Goal: Information Seeking & Learning: Learn about a topic

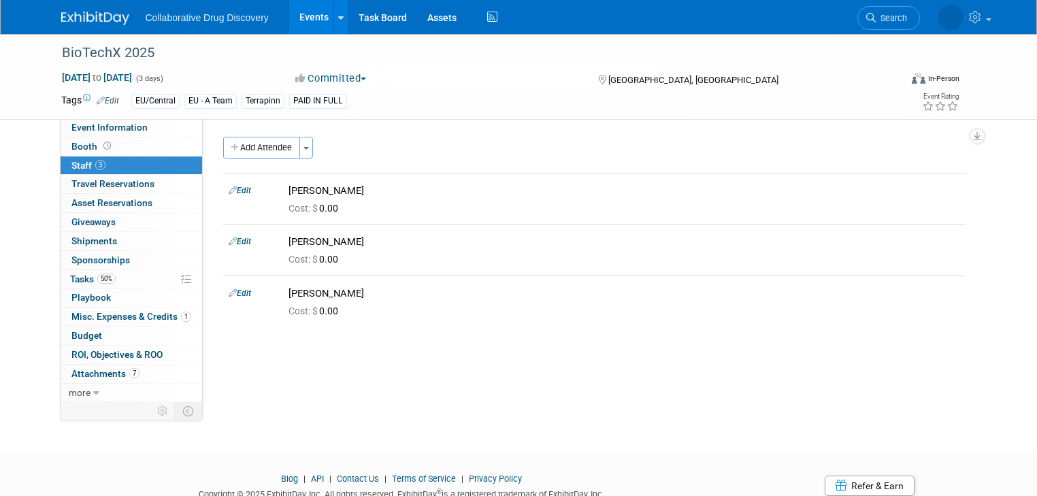
click at [303, 16] on link "Events" at bounding box center [314, 17] width 50 height 34
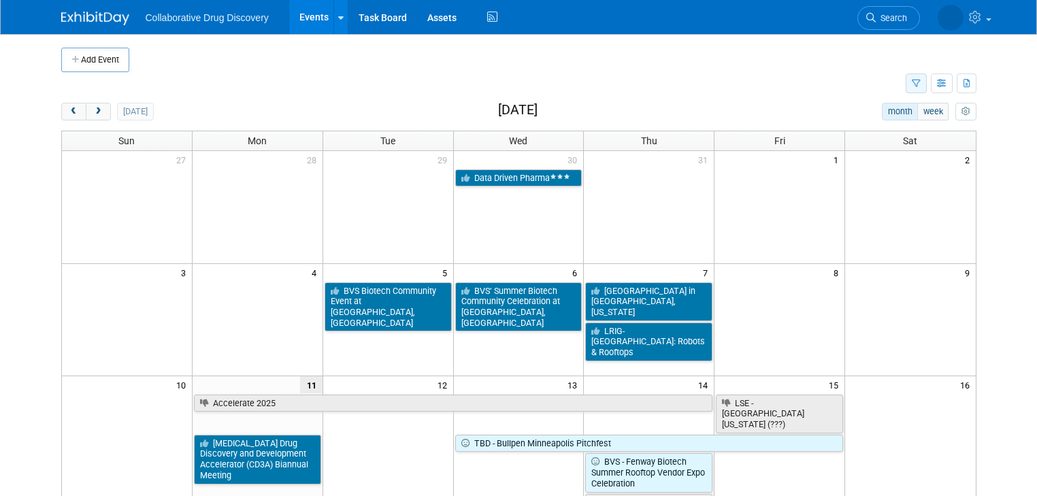
click at [920, 81] on icon "button" at bounding box center [916, 84] width 9 height 9
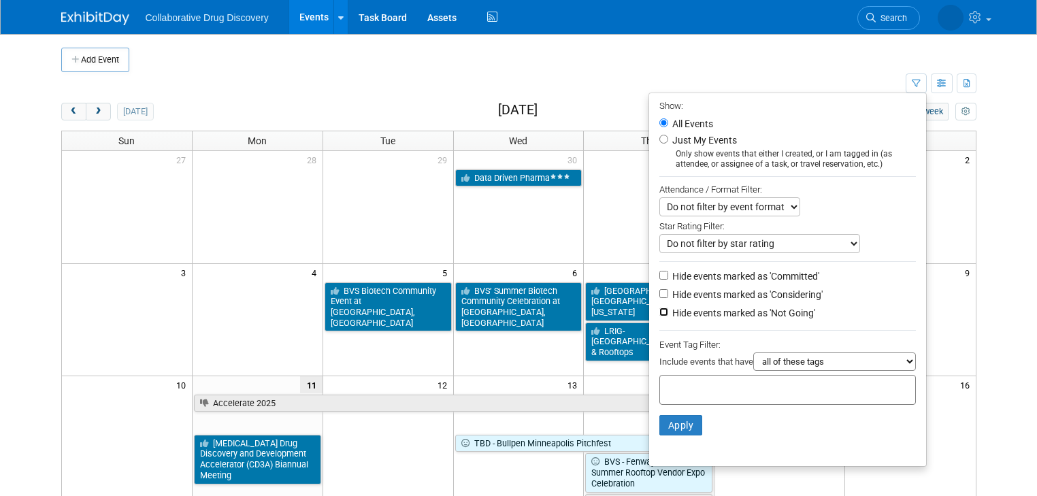
click at [668, 313] on input "Hide events marked as 'Not Going'" at bounding box center [663, 311] width 9 height 9
checkbox input "true"
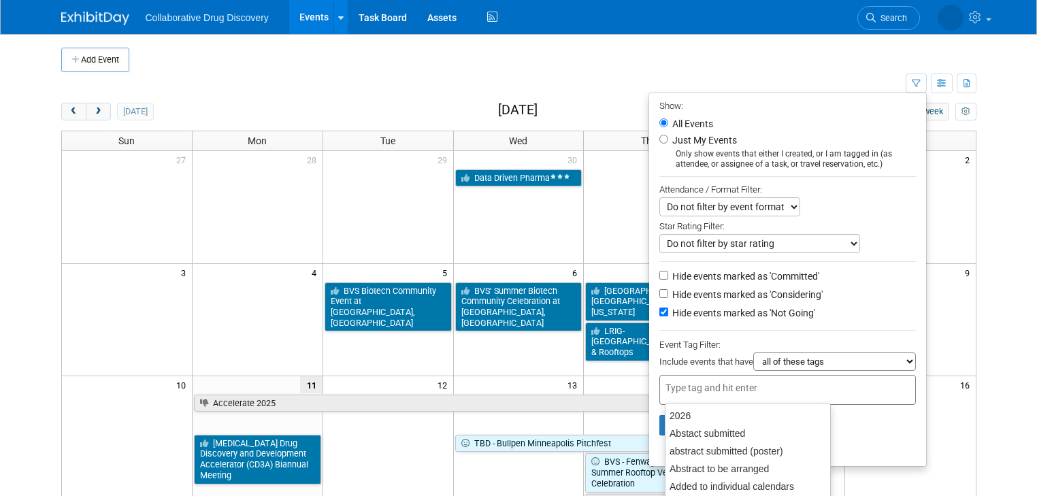
click at [690, 377] on div at bounding box center [787, 390] width 256 height 30
type input "eu"
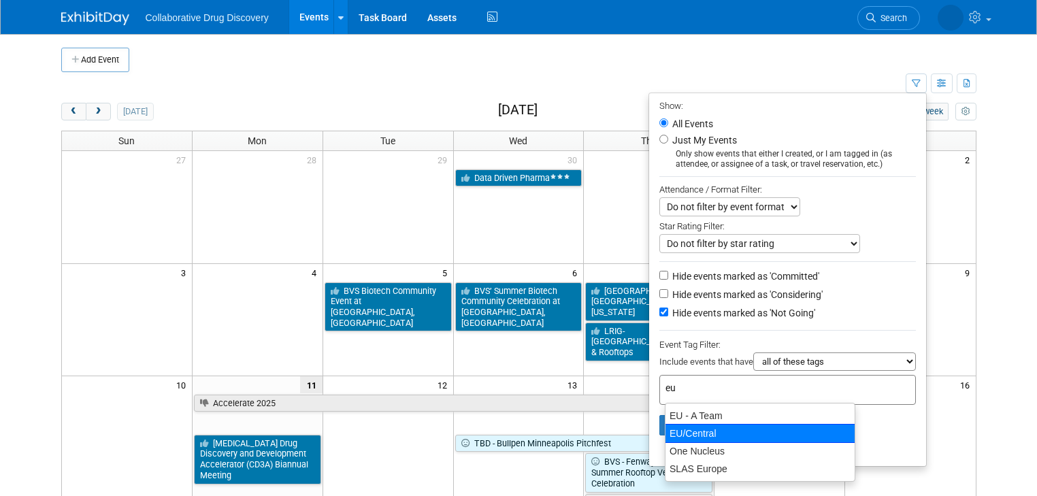
click at [701, 432] on div "EU/Central" at bounding box center [760, 433] width 190 height 19
type input "EU/Central"
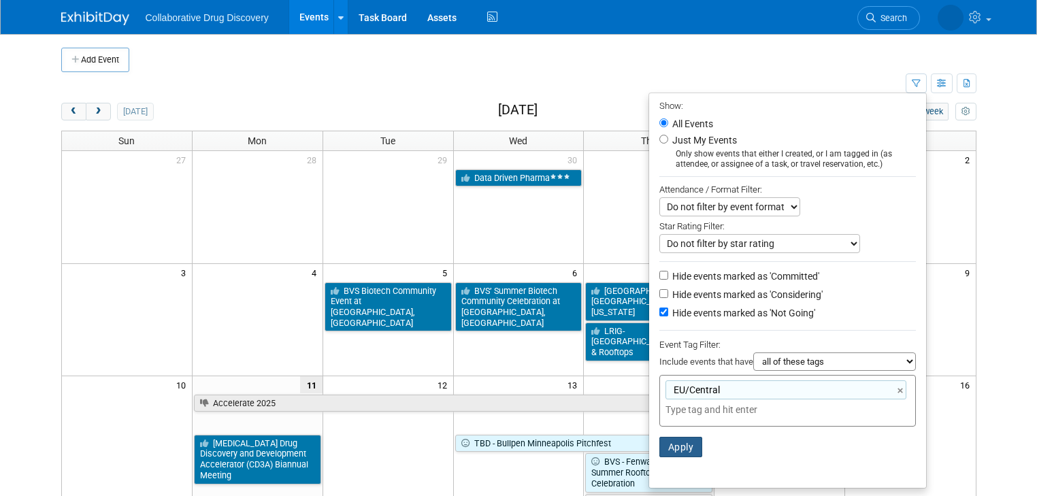
click at [696, 446] on button "Apply" at bounding box center [681, 447] width 44 height 20
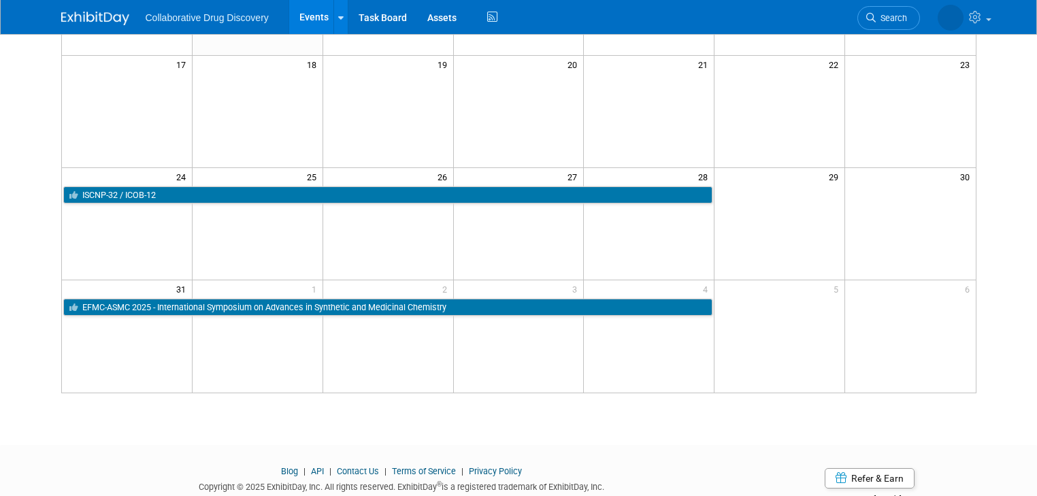
scroll to position [435, 0]
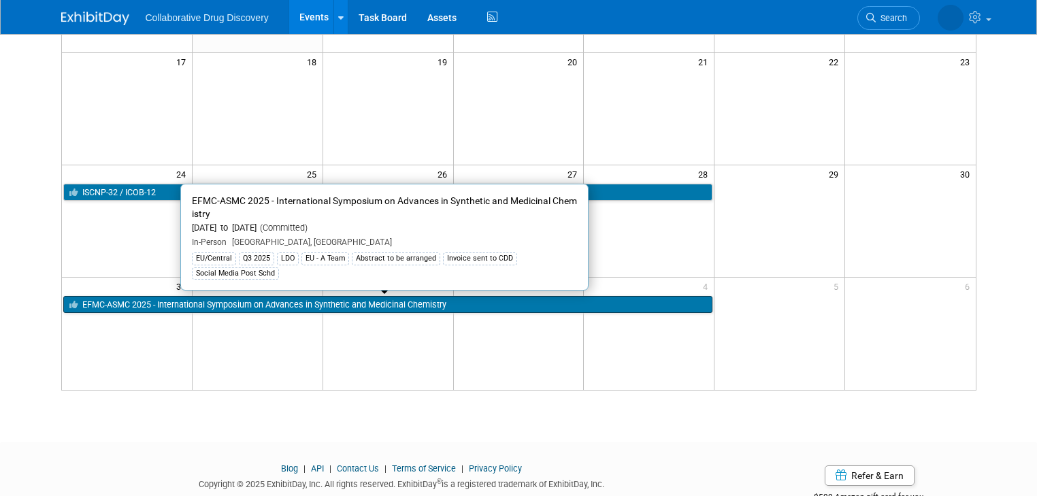
click at [498, 306] on link "EFMC-ASMC 2025 - International Symposium on Advances in Synthetic and Medicinal…" at bounding box center [388, 305] width 650 height 18
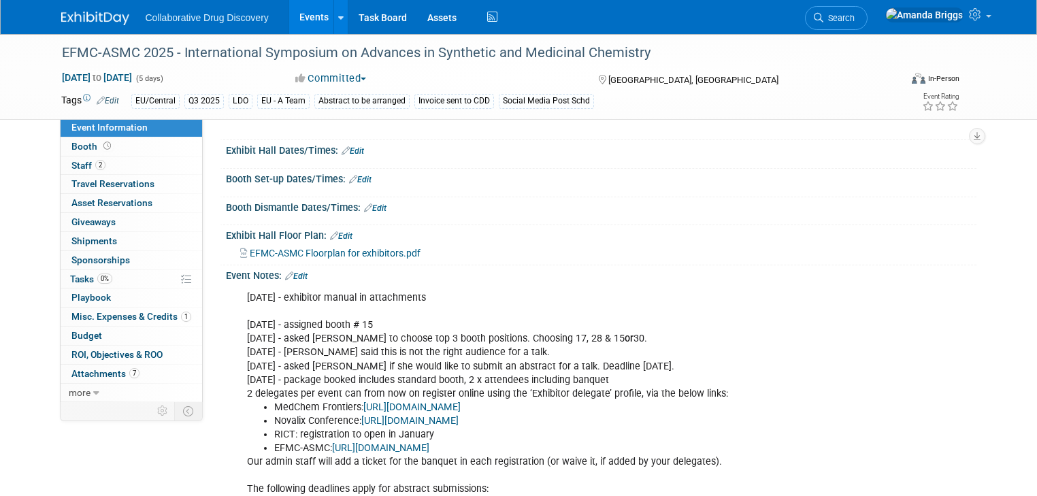
scroll to position [435, 0]
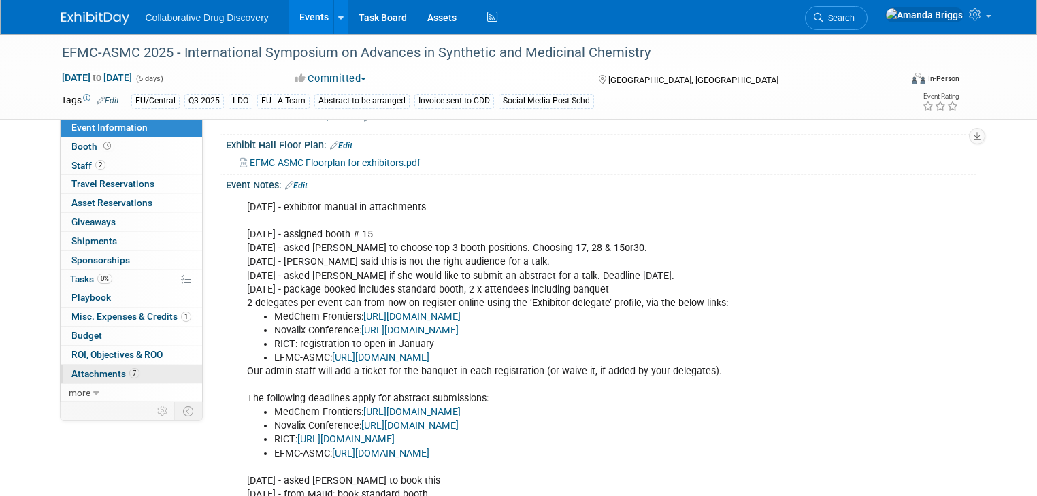
click at [90, 373] on span "Attachments 7" at bounding box center [105, 373] width 68 height 11
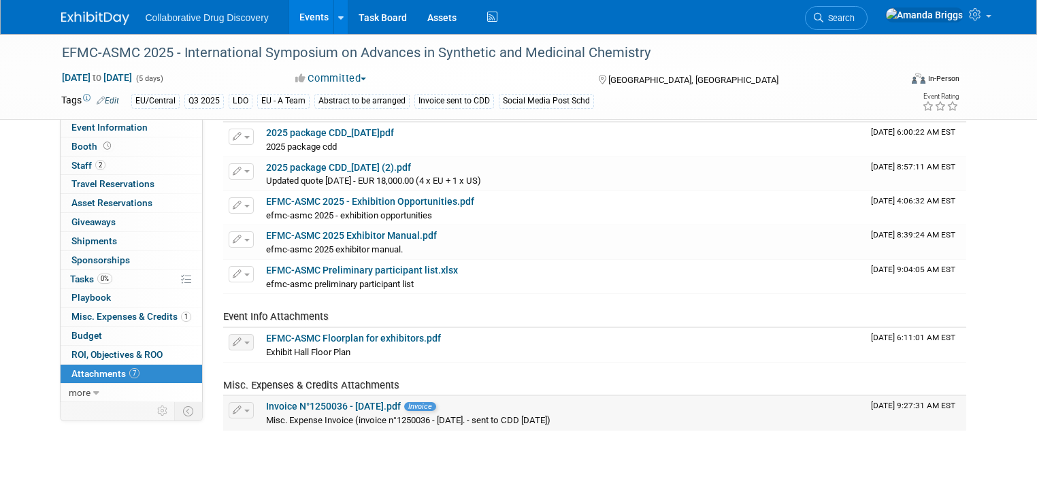
scroll to position [54, 0]
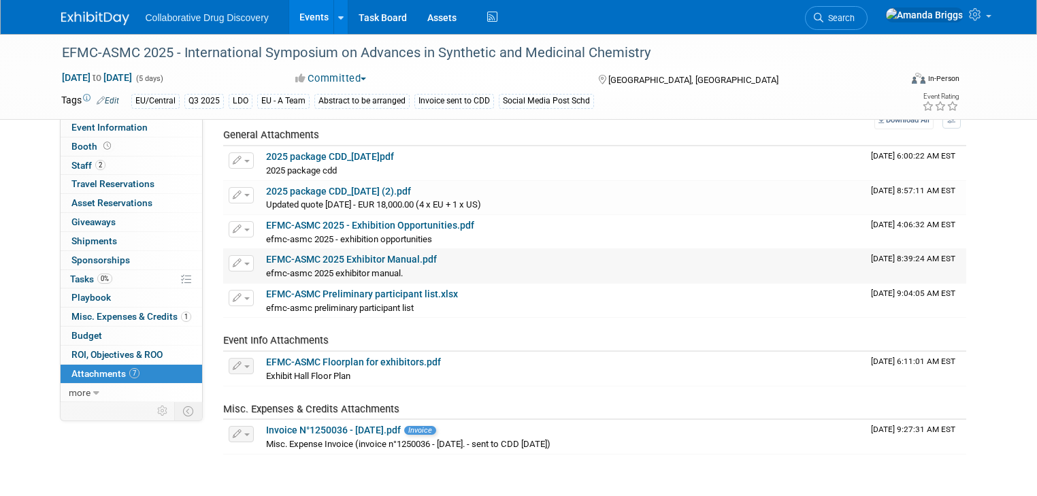
click at [348, 259] on link "EFMC-ASMC 2025 Exhibitor Manual.pdf" at bounding box center [351, 259] width 171 height 11
click at [332, 261] on link "EFMC-ASMC 2025 Exhibitor Manual.pdf" at bounding box center [351, 259] width 171 height 11
click at [79, 165] on span "Staff 2" at bounding box center [88, 165] width 34 height 11
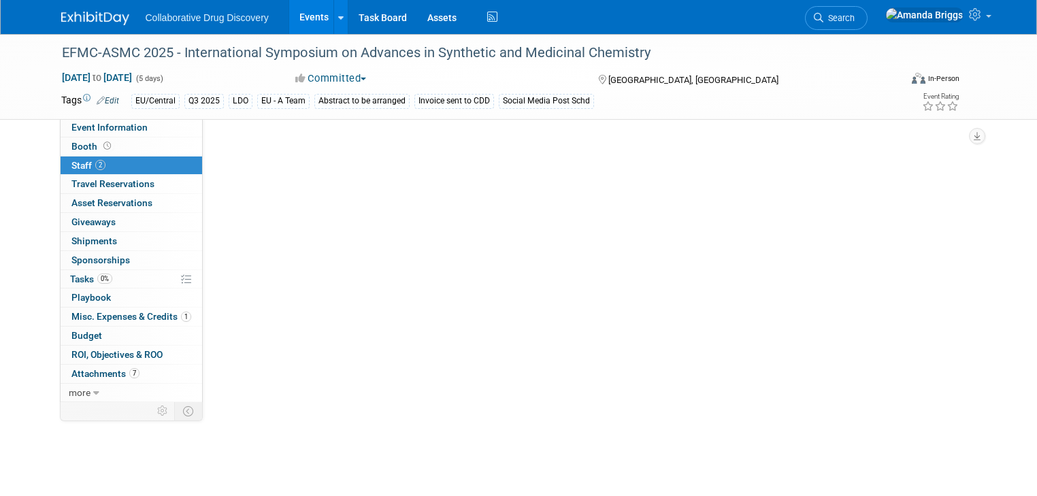
scroll to position [0, 0]
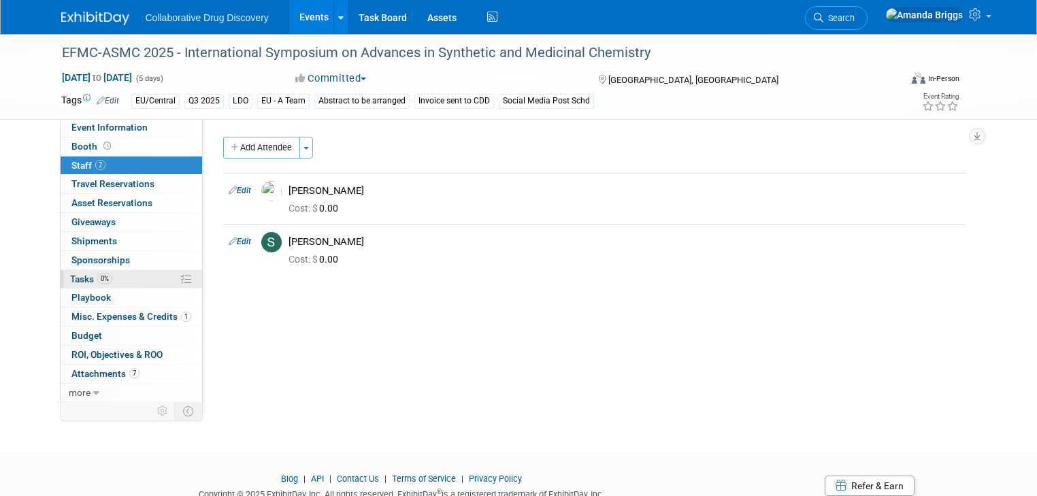
click at [76, 276] on span "Tasks 0%" at bounding box center [91, 278] width 42 height 11
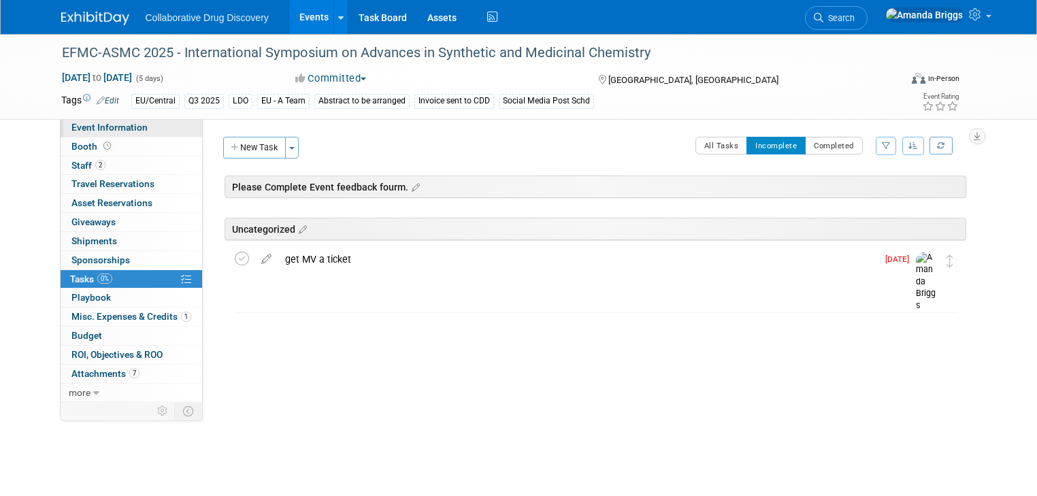
click at [116, 129] on span "Event Information" at bounding box center [109, 127] width 76 height 11
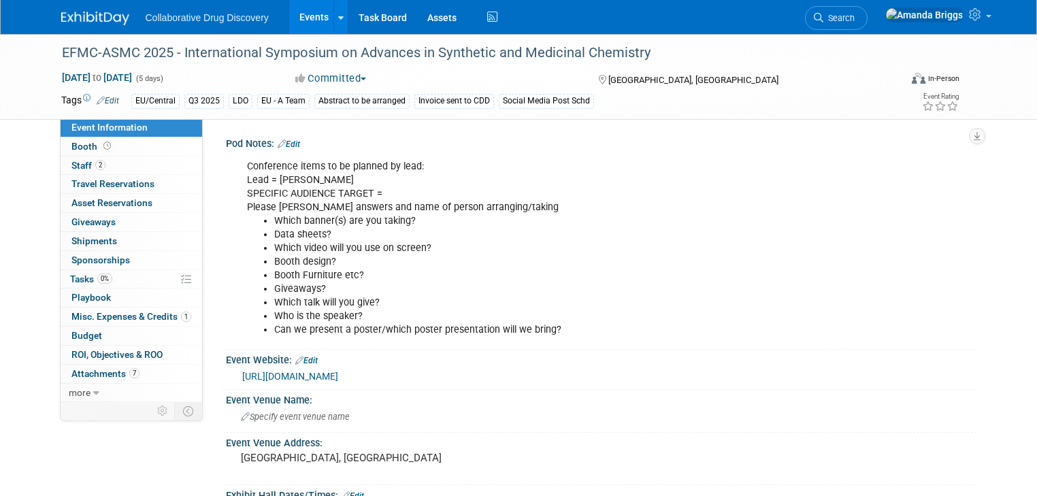
click at [295, 14] on link "Events" at bounding box center [314, 17] width 50 height 34
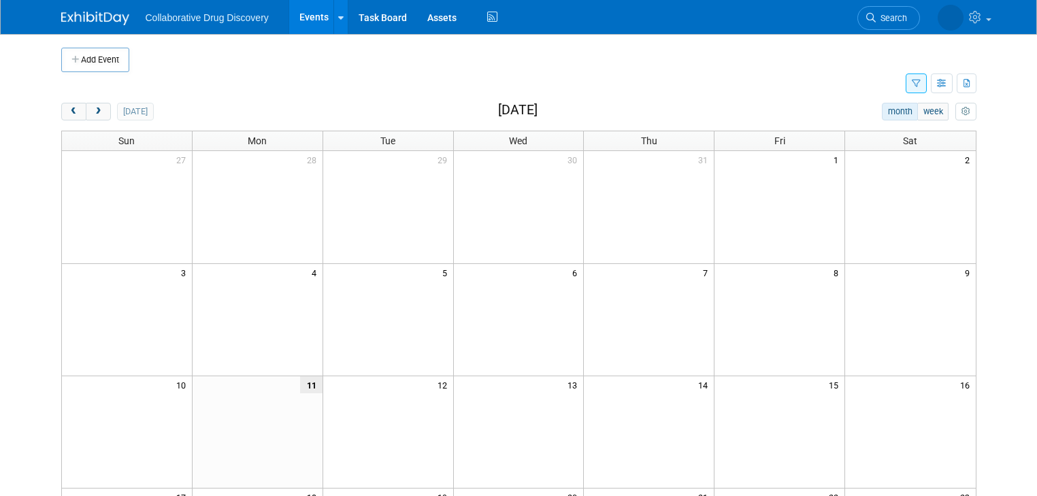
click at [920, 82] on icon "button" at bounding box center [916, 84] width 9 height 9
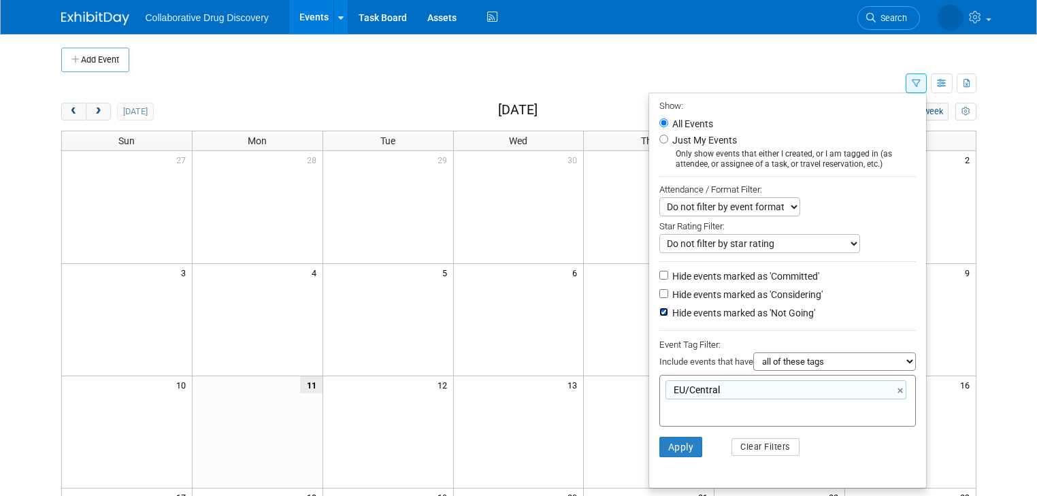
click at [667, 307] on input "Hide events marked as 'Not Going'" at bounding box center [663, 311] width 9 height 9
checkbox input "false"
click at [686, 444] on button "Apply" at bounding box center [681, 447] width 44 height 20
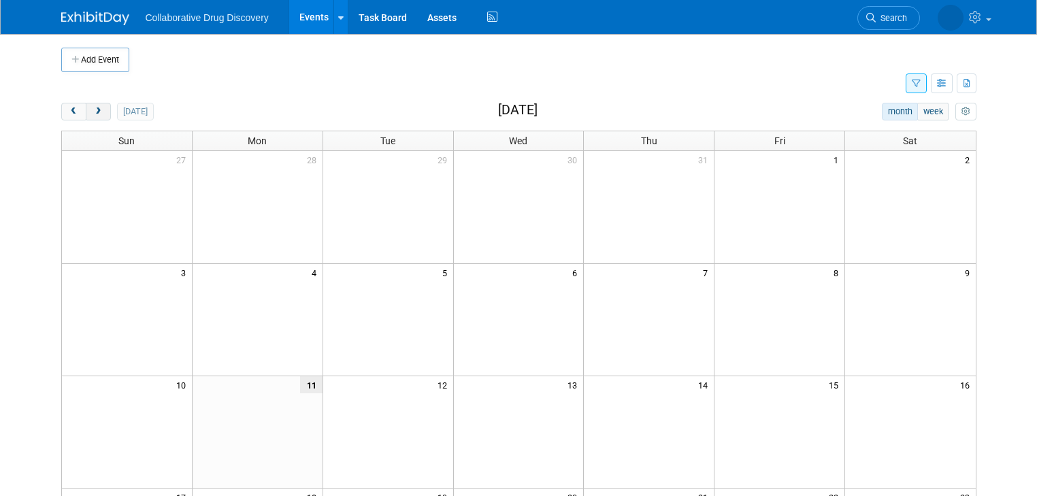
click at [93, 110] on span "next" at bounding box center [98, 111] width 10 height 9
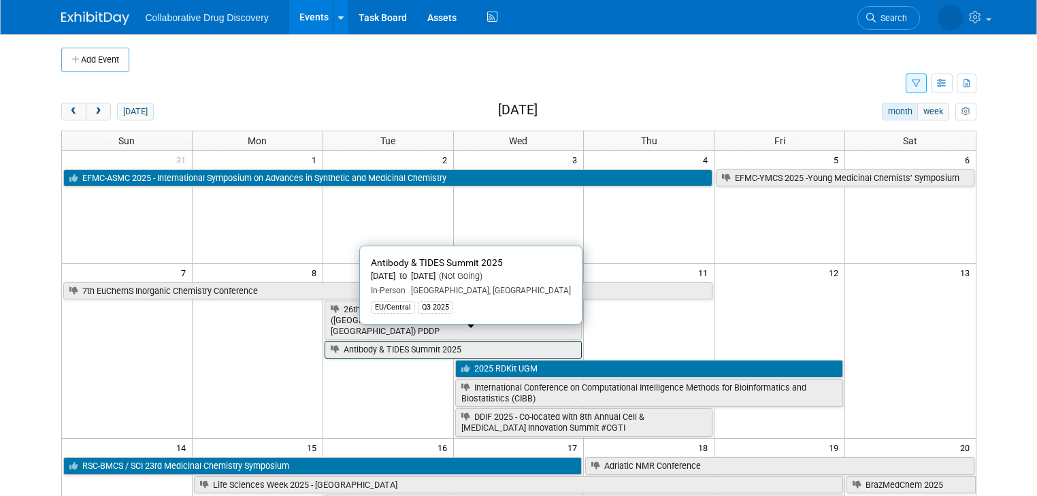
click at [461, 341] on link "Antibody & TIDES Summit 2025" at bounding box center [453, 350] width 258 height 18
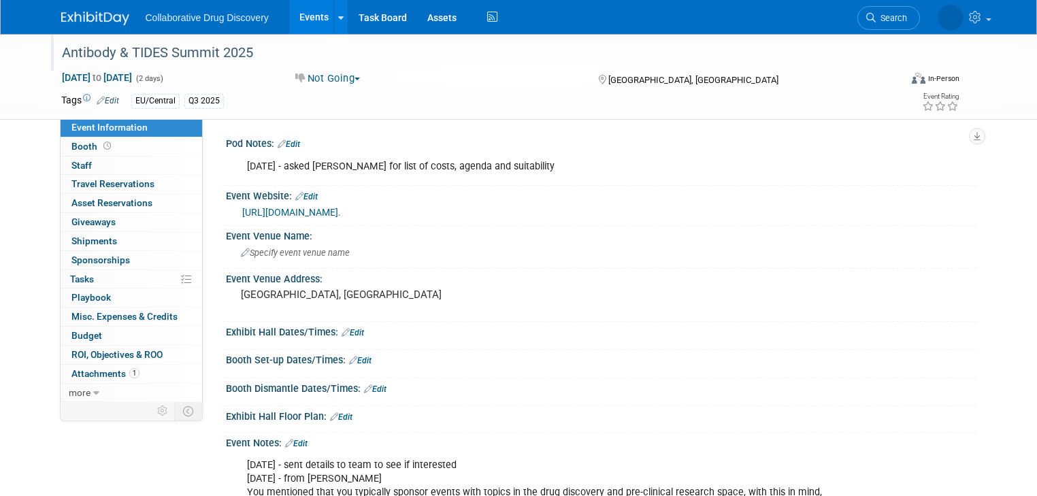
drag, startPoint x: 256, startPoint y: 52, endPoint x: 47, endPoint y: 50, distance: 209.5
click at [57, 50] on div "Antibody & TIDES Summit 2025" at bounding box center [470, 53] width 826 height 24
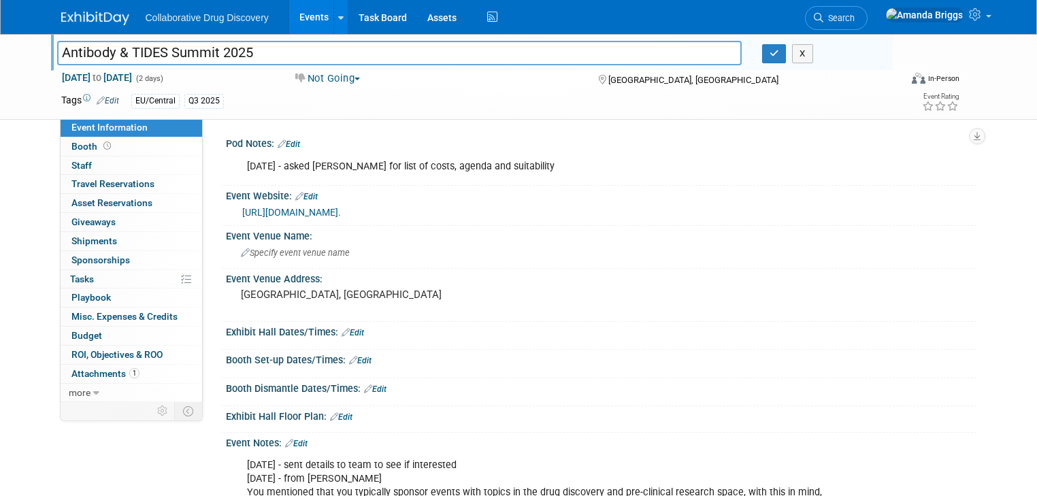
click at [301, 54] on input "Antibody & TIDES Summit 2025" at bounding box center [399, 53] width 684 height 24
drag, startPoint x: 299, startPoint y: 52, endPoint x: 33, endPoint y: 69, distance: 266.6
click at [33, 71] on div "Antibody & TIDES Summit 2025 Antibody & TIDES Summit 2025 X Sep 9, 2025 to Sep …" at bounding box center [518, 77] width 1037 height 86
click at [295, 14] on link "Events" at bounding box center [314, 17] width 50 height 34
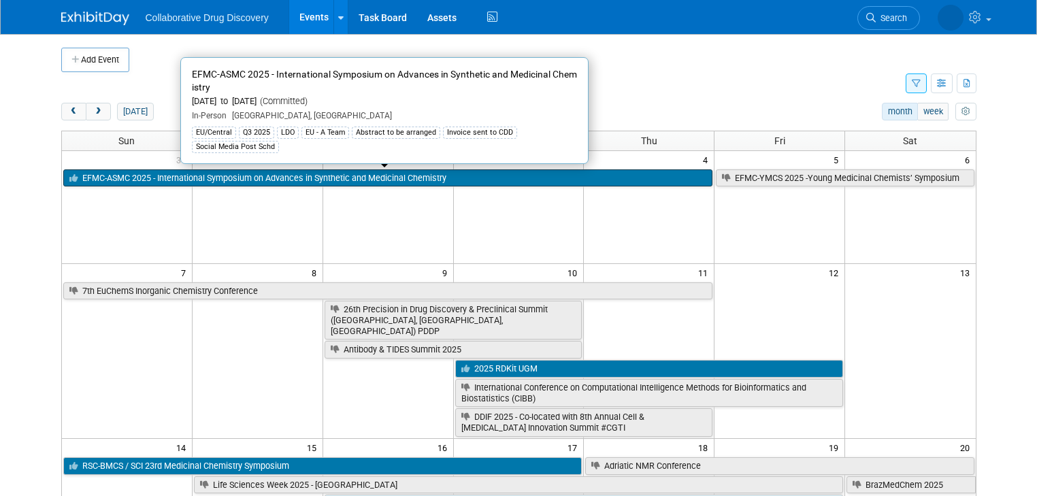
click at [223, 176] on link "EFMC-ASMC 2025 - International Symposium on Advances in Synthetic and Medicinal…" at bounding box center [388, 178] width 650 height 18
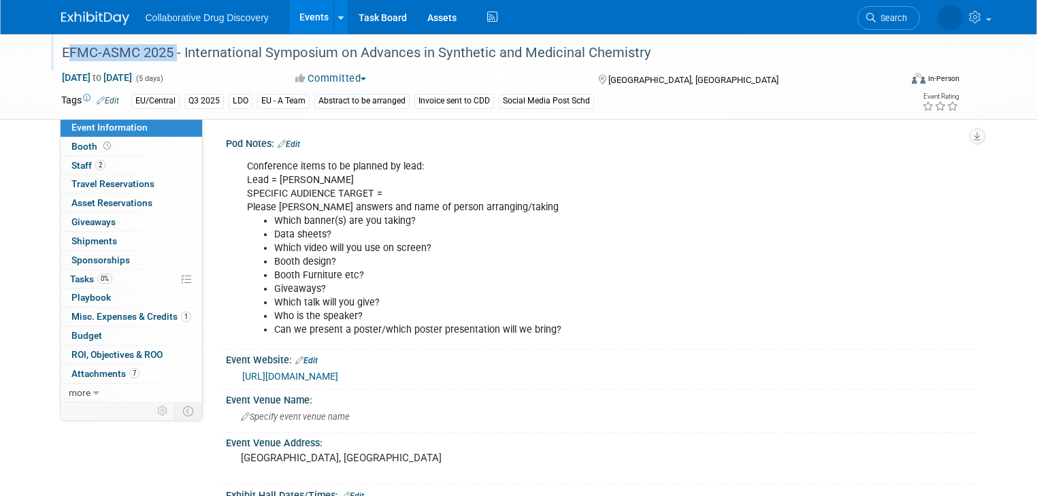
drag, startPoint x: 161, startPoint y: 54, endPoint x: 47, endPoint y: 56, distance: 114.3
click at [57, 56] on div "EFMC-ASMC 2025 - International Symposium on Advances in Synthetic and Medicinal…" at bounding box center [470, 53] width 826 height 24
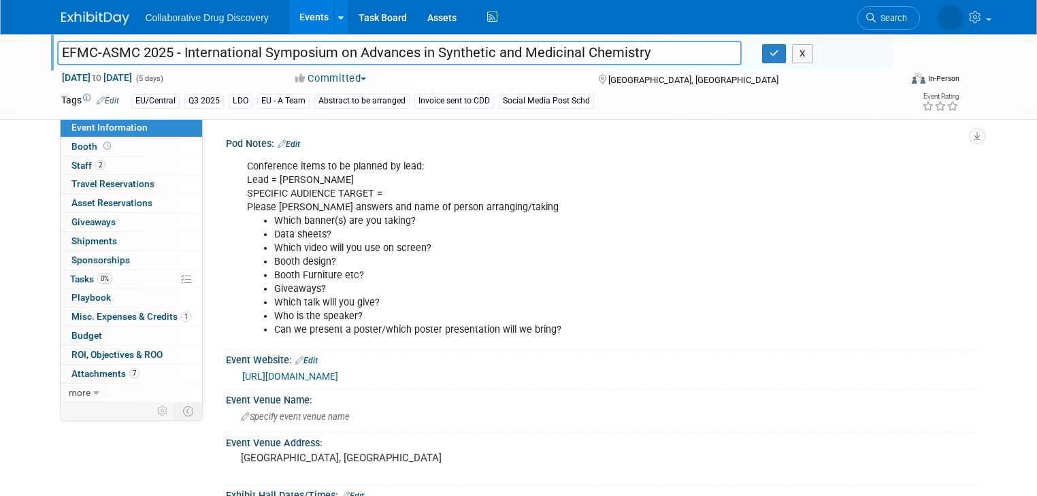
click at [302, 14] on link "Events" at bounding box center [314, 17] width 50 height 34
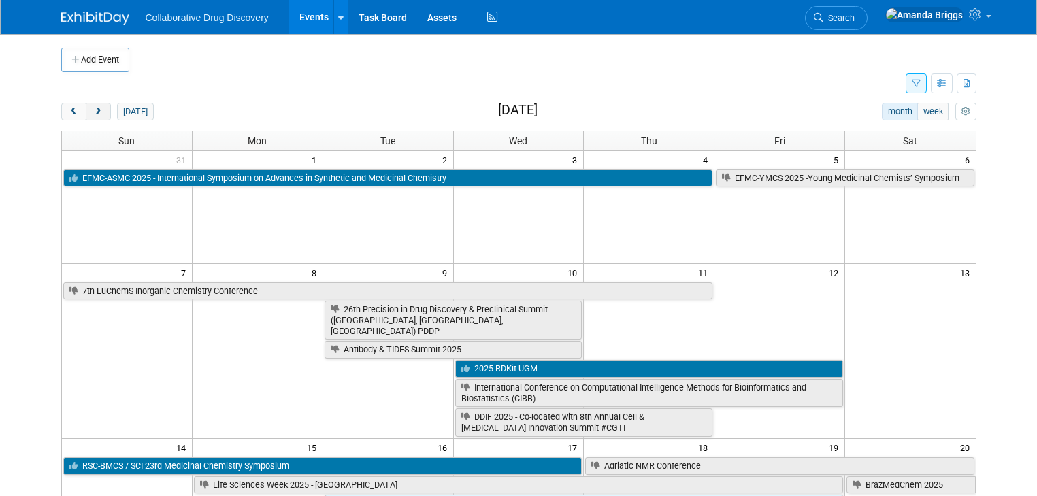
click at [93, 109] on span "next" at bounding box center [98, 111] width 10 height 9
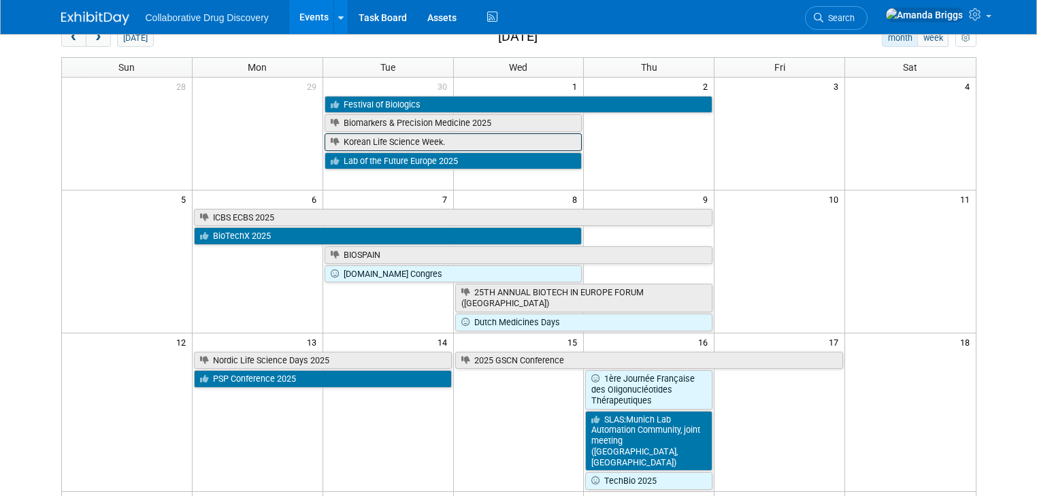
scroll to position [54, 0]
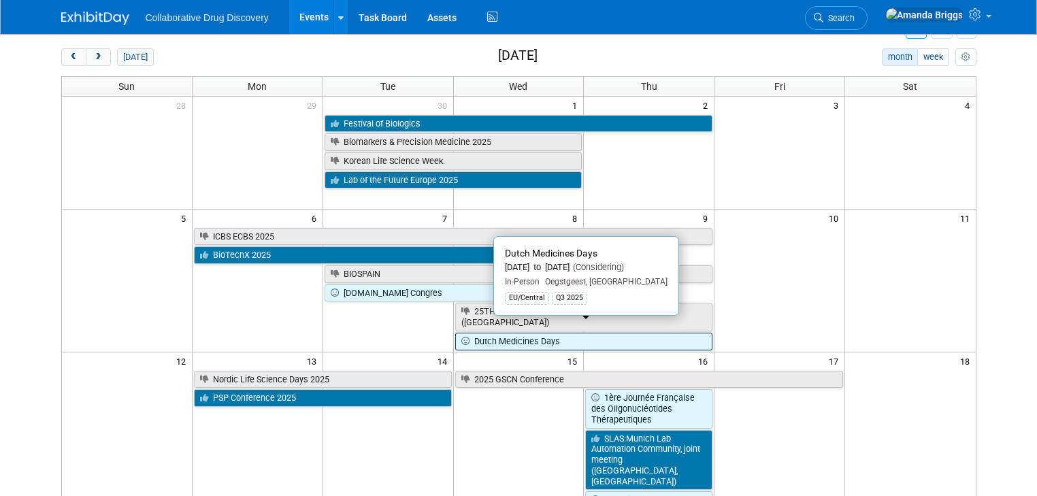
click at [517, 333] on link "Dutch Medicines Days" at bounding box center [584, 342] width 258 height 18
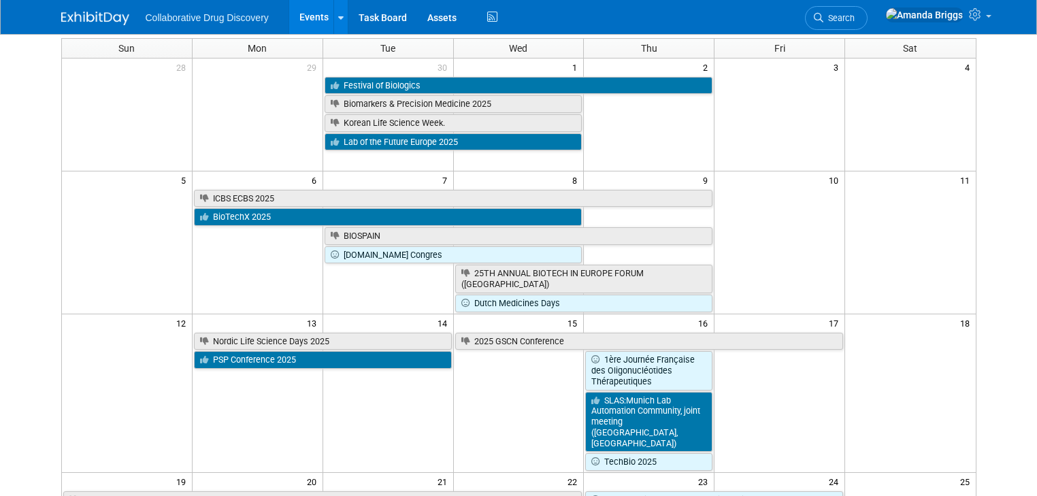
scroll to position [109, 0]
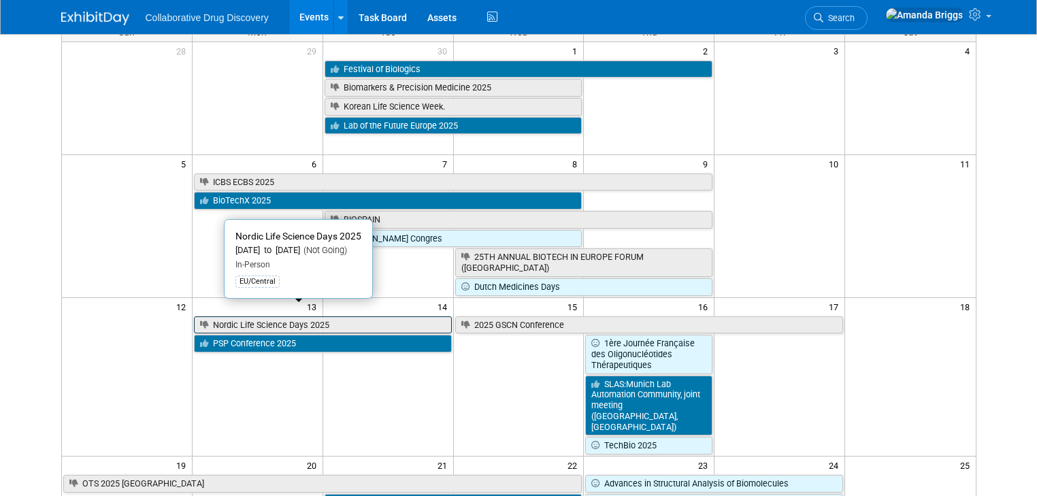
click at [267, 316] on link "Nordic Life Science Days 2025" at bounding box center [323, 325] width 258 height 18
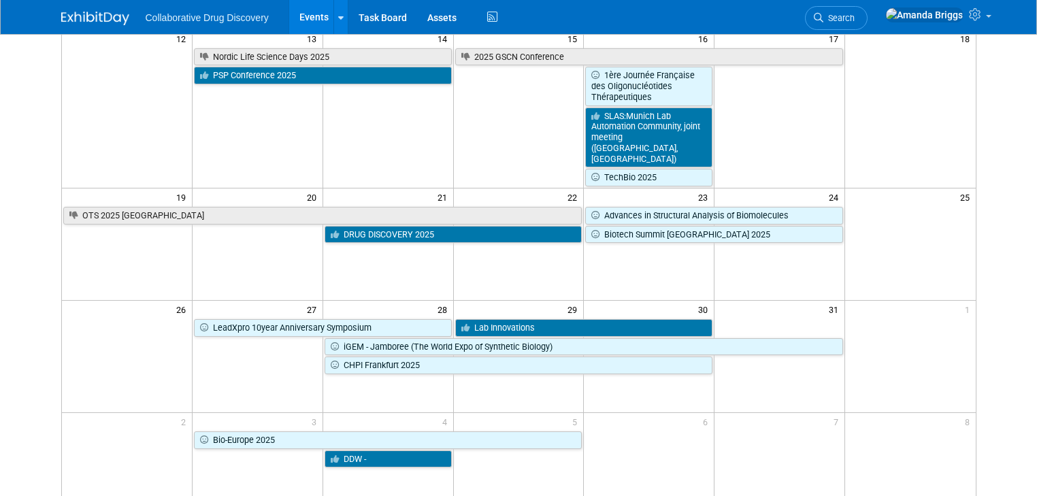
scroll to position [381, 0]
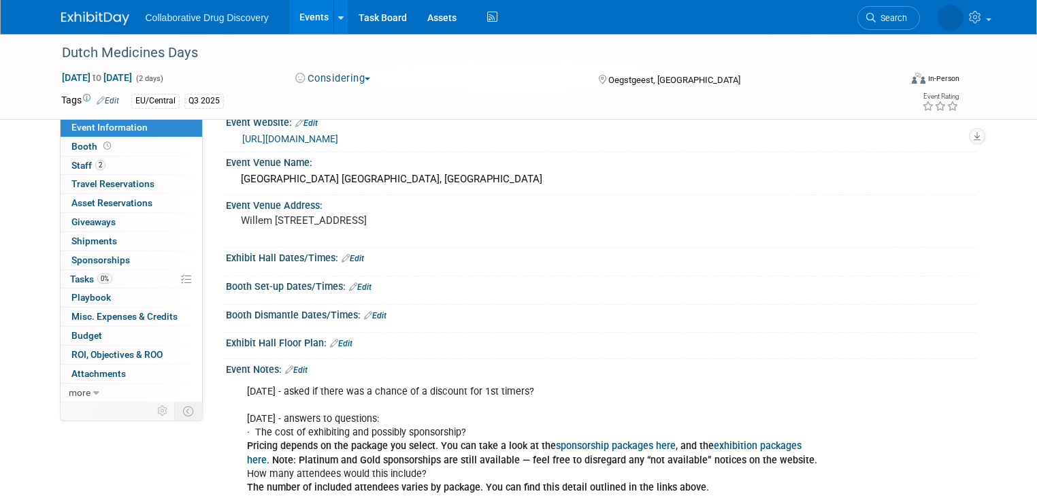
scroll to position [54, 0]
